Goal: Information Seeking & Learning: Learn about a topic

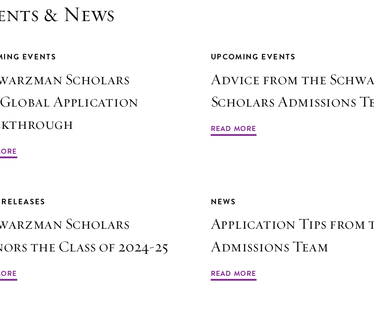
scroll to position [2565, 0]
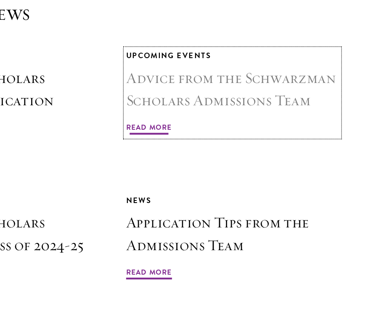
click at [219, 176] on span "Read More" at bounding box center [213, 181] width 33 height 10
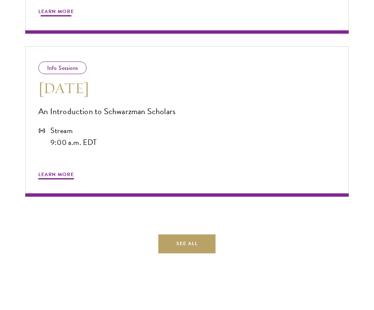
scroll to position [702, 0]
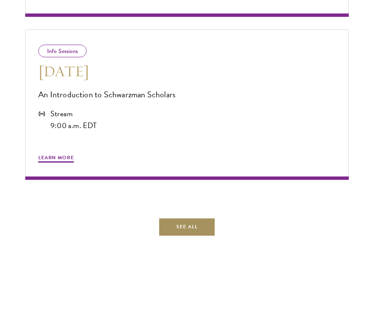
click at [207, 219] on link "See All" at bounding box center [187, 227] width 57 height 19
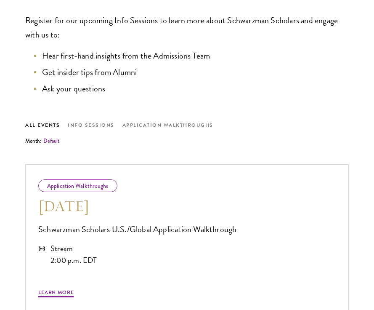
scroll to position [331, 0]
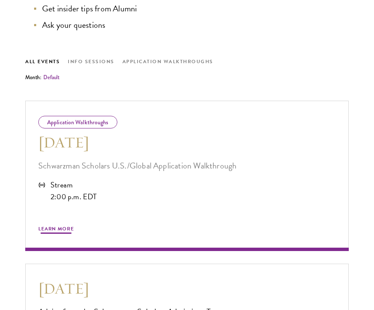
click at [95, 123] on div "Application Walkthroughs" at bounding box center [77, 122] width 79 height 13
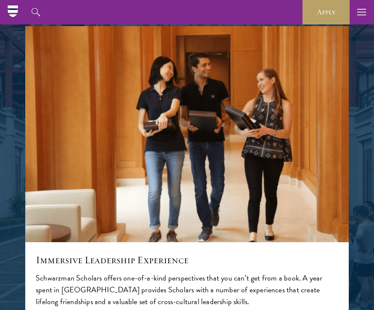
scroll to position [918, 0]
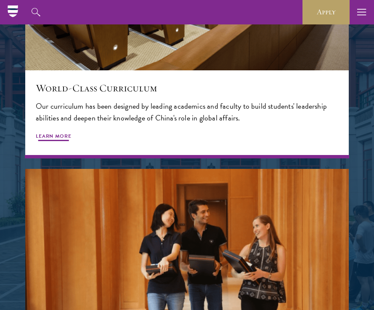
click at [58, 133] on span "Learn More" at bounding box center [54, 137] width 36 height 10
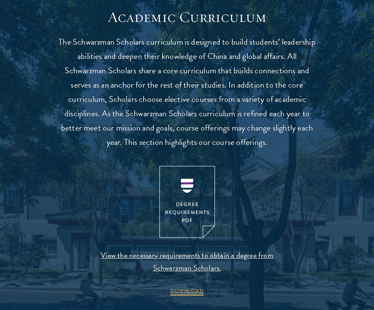
scroll to position [835, 0]
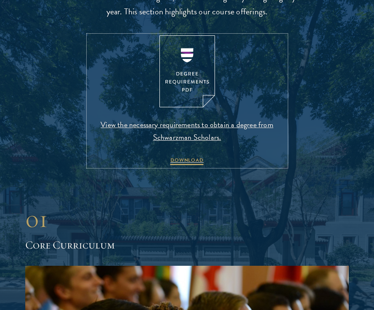
click at [209, 43] on img at bounding box center [188, 71] width 56 height 72
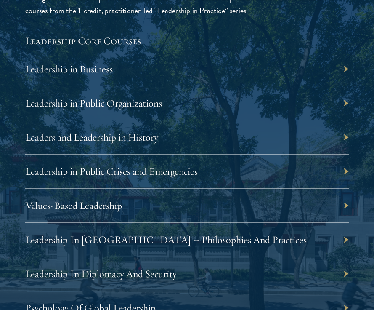
scroll to position [1557, 0]
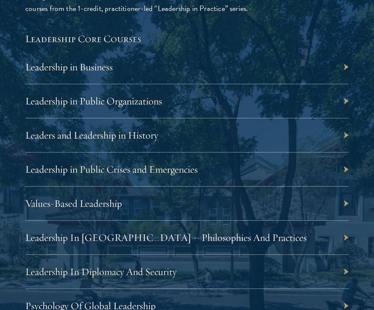
click at [222, 137] on div "Leaders and Leadership in History" at bounding box center [187, 135] width 324 height 34
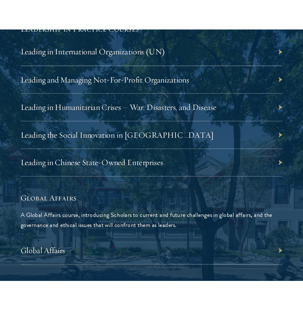
scroll to position [1896, 0]
